Goal: Navigation & Orientation: Find specific page/section

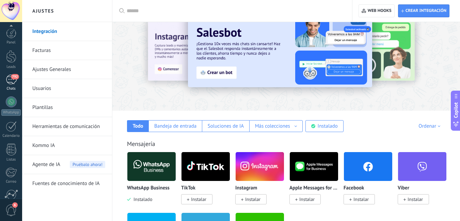
scroll to position [62, 0]
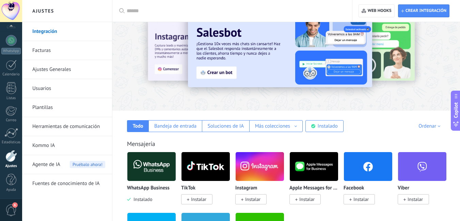
click at [13, 84] on div at bounding box center [11, 88] width 10 height 12
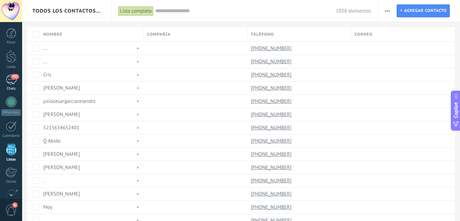
click at [12, 75] on span "792" at bounding box center [15, 76] width 8 height 5
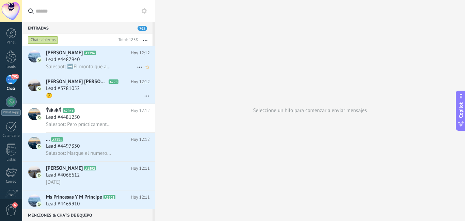
click at [93, 65] on span "Salesbot: ➡️El monto que aparece☝🏻en la imagen es el precio que pagará cada mes…" at bounding box center [79, 67] width 66 height 6
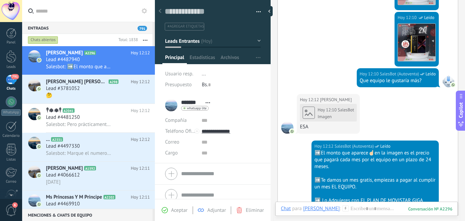
scroll to position [558, 0]
